Goal: Information Seeking & Learning: Check status

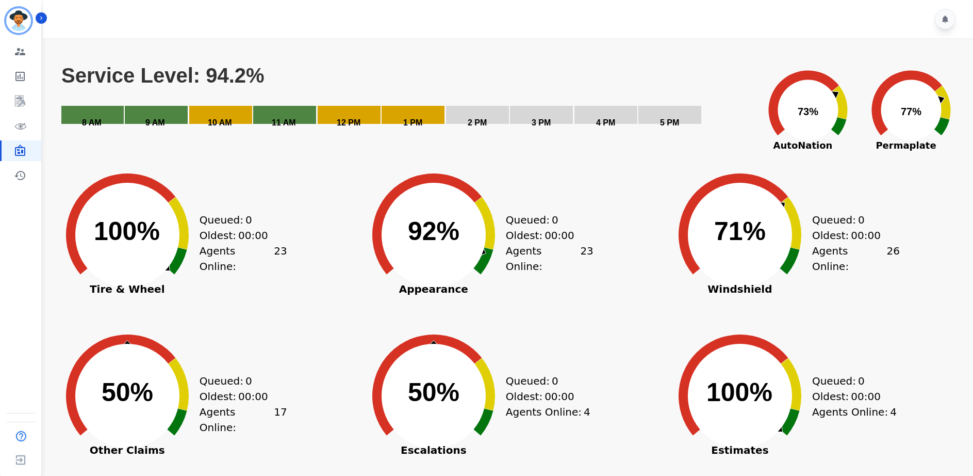
click at [243, 66] on text "Service Level: 94.2%" at bounding box center [162, 75] width 203 height 23
drag, startPoint x: 258, startPoint y: 72, endPoint x: 154, endPoint y: 73, distance: 104.2
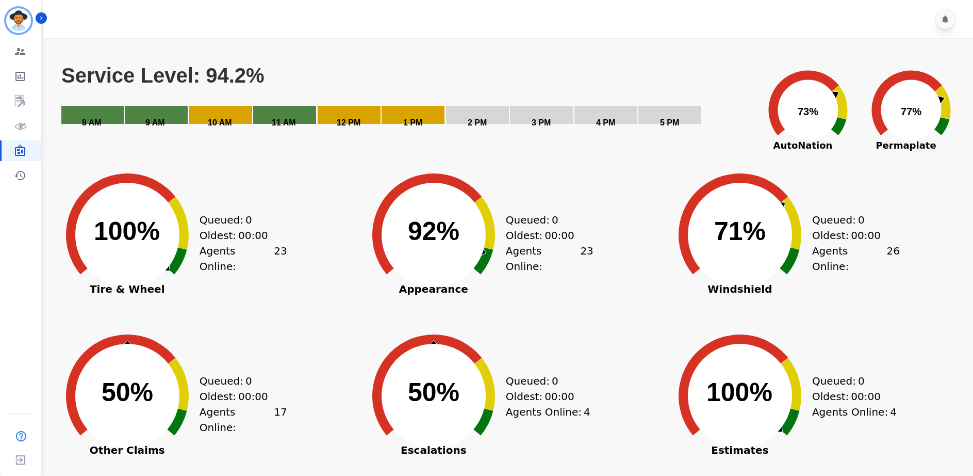
click at [154, 73] on text "Service Level: 94.2%" at bounding box center [162, 75] width 203 height 23
click at [112, 69] on text "Service Level: 94.2%" at bounding box center [162, 75] width 203 height 23
drag, startPoint x: 112, startPoint y: 69, endPoint x: 220, endPoint y: 74, distance: 108.4
click at [216, 74] on text "Service Level: 94.2%" at bounding box center [162, 75] width 203 height 23
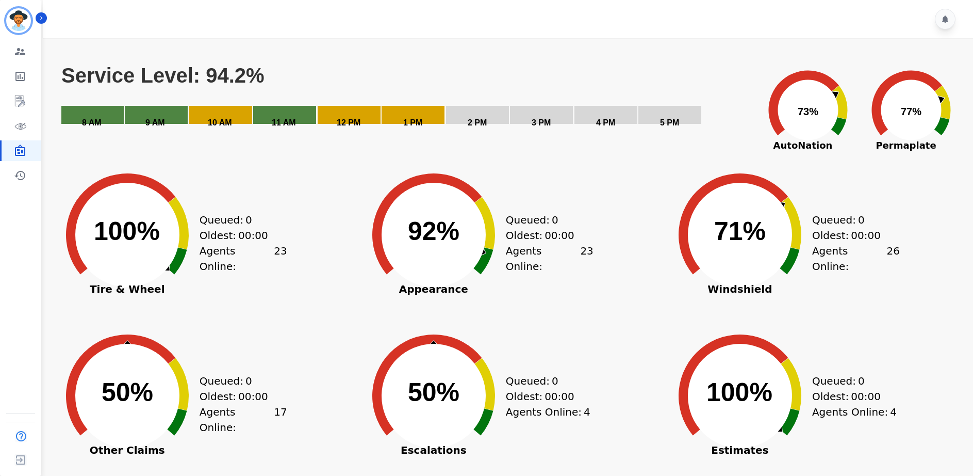
drag, startPoint x: 263, startPoint y: 71, endPoint x: 107, endPoint y: 83, distance: 156.2
click at [155, 81] on icon "Created with Highcharts 10.3.3 Service Level: 94.2% 5 PM 4 PM 3 PM 2 PM 1 PM 12…" at bounding box center [407, 101] width 694 height 77
click at [49, 23] on div at bounding box center [510, 19] width 934 height 38
click at [45, 20] on button "Icon description" at bounding box center [41, 17] width 11 height 11
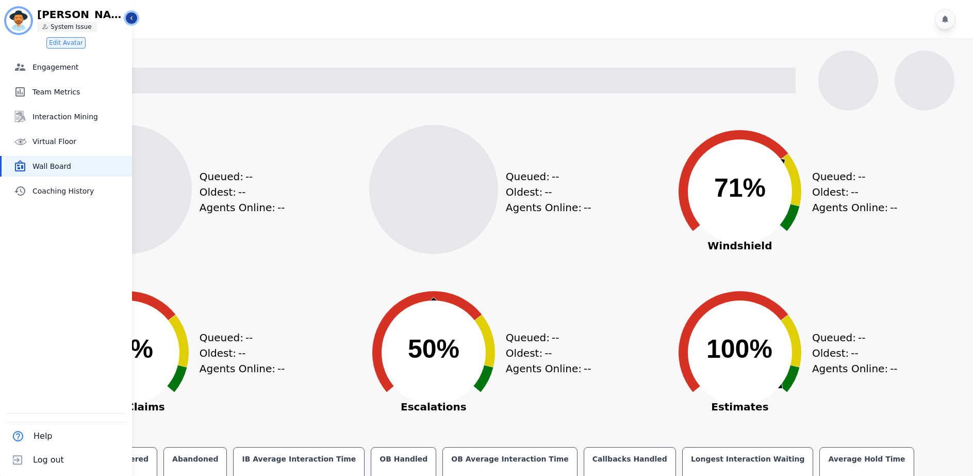
click at [136, 21] on button "Icon description" at bounding box center [131, 17] width 11 height 11
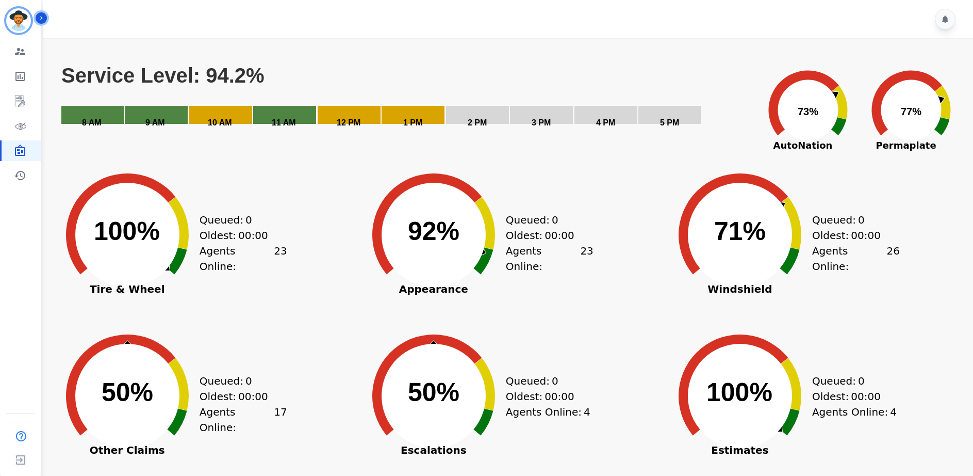
click at [386, 267] on icon at bounding box center [426, 223] width 109 height 101
